Goal: Information Seeking & Learning: Learn about a topic

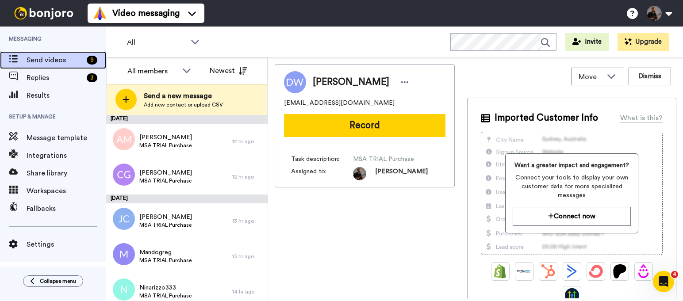
click at [50, 66] on div "Send videos 9" at bounding box center [53, 60] width 106 height 18
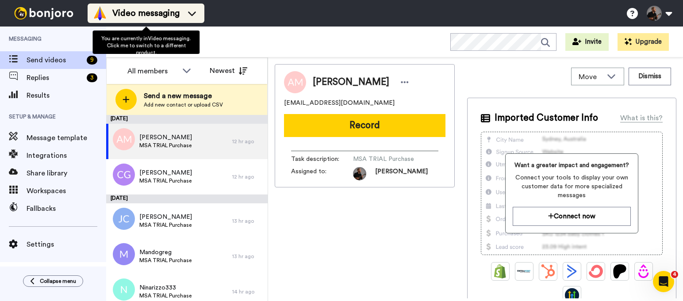
click at [201, 15] on li "Video messaging" at bounding box center [146, 13] width 117 height 19
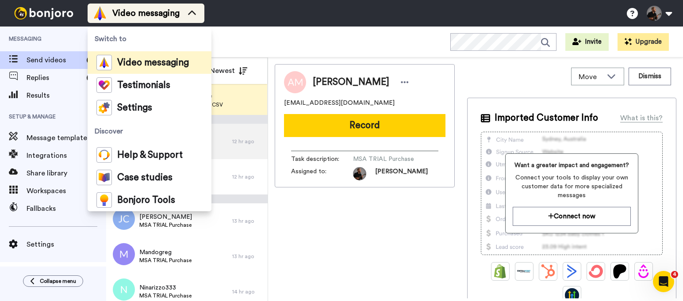
click at [201, 15] on li "Video messaging" at bounding box center [146, 13] width 117 height 19
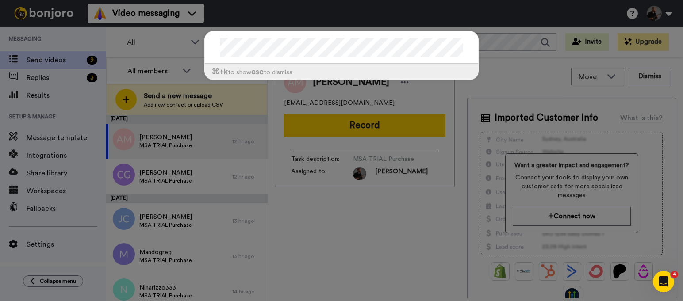
click at [204, 48] on div "⌘ +k to show esc to dismiss" at bounding box center [341, 55] width 274 height 49
click at [92, 27] on div "⌘ +k to show esc to dismiss" at bounding box center [341, 150] width 683 height 301
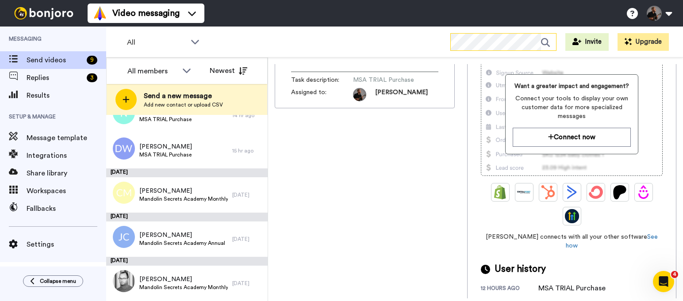
scroll to position [79, 0]
click at [629, 13] on icon at bounding box center [631, 13] width 11 height 11
